Goal: Transaction & Acquisition: Purchase product/service

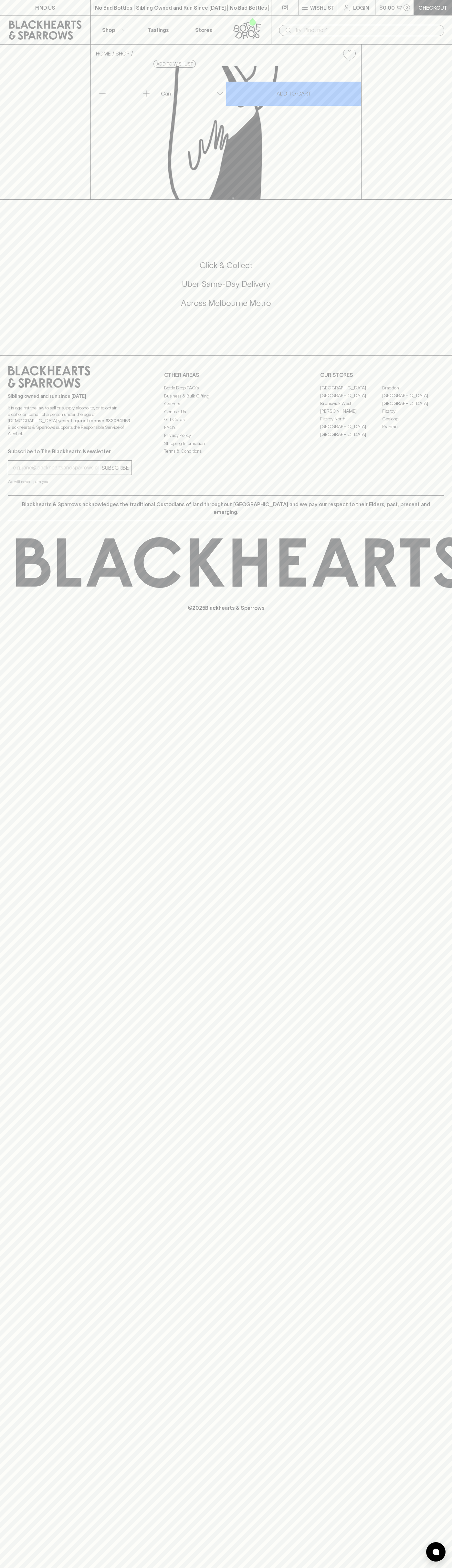
click at [314, 14] on button "Wishlist" at bounding box center [317, 7] width 38 height 15
click at [443, 645] on div at bounding box center [226, 784] width 452 height 1568
click at [373, 1567] on html "FIND US | No Bad Bottles | Sibling Owned and Run Since 2006 | No Bad Bottles | …" at bounding box center [226, 784] width 452 height 1568
click at [24, 1567] on html "FIND US | No Bad Bottles | Sibling Owned and Run Since 2006 | No Bad Bottles | …" at bounding box center [226, 784] width 452 height 1568
